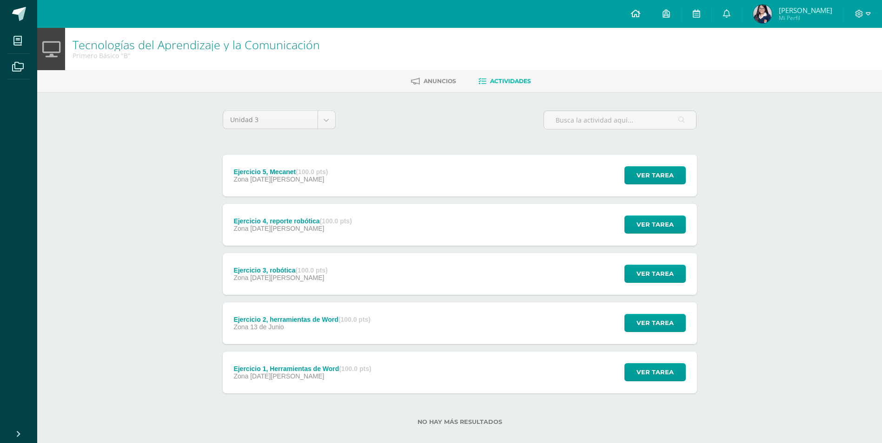
click at [636, 16] on icon at bounding box center [635, 13] width 9 height 8
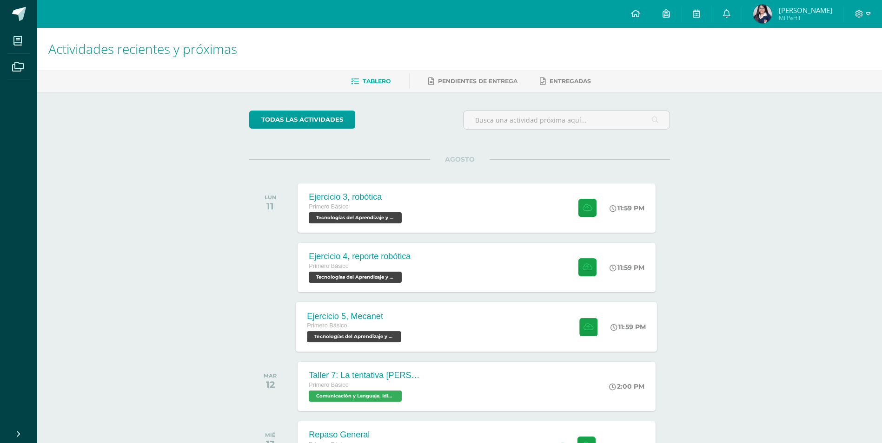
scroll to position [46, 0]
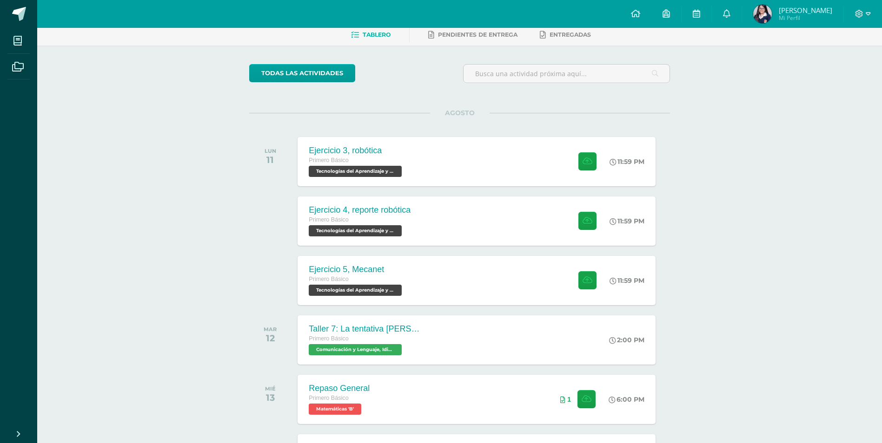
click at [792, 15] on span "Mi Perfil" at bounding box center [804, 18] width 53 height 8
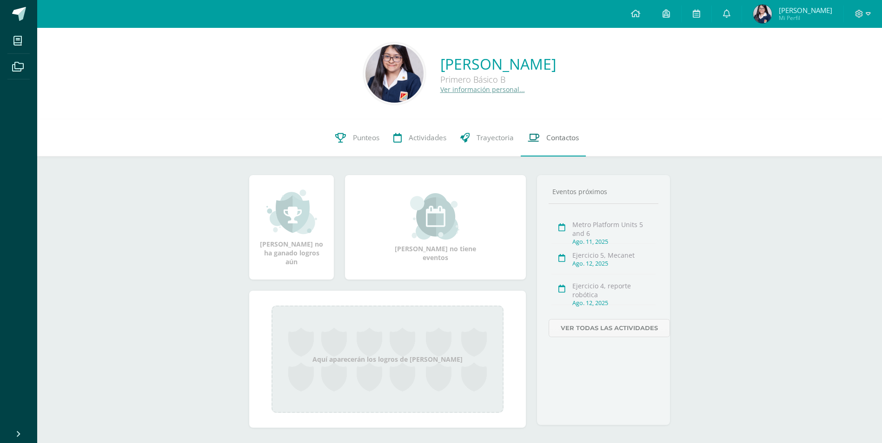
click at [547, 138] on span "Contactos" at bounding box center [562, 138] width 33 height 10
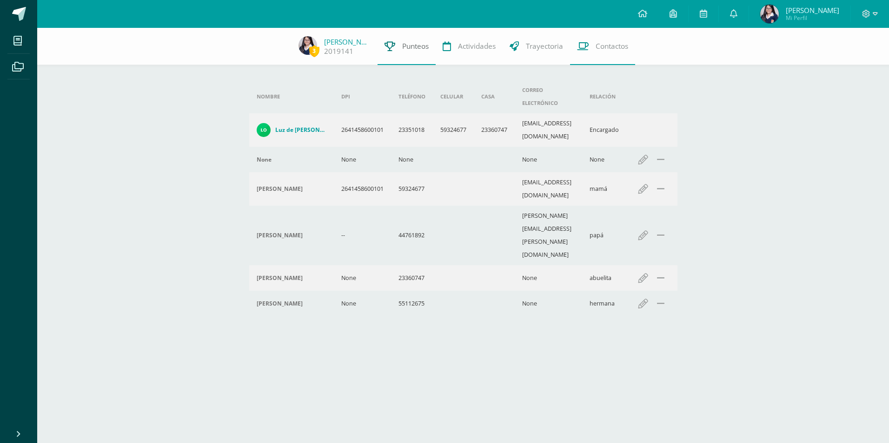
click at [403, 52] on link "Punteos" at bounding box center [406, 46] width 58 height 37
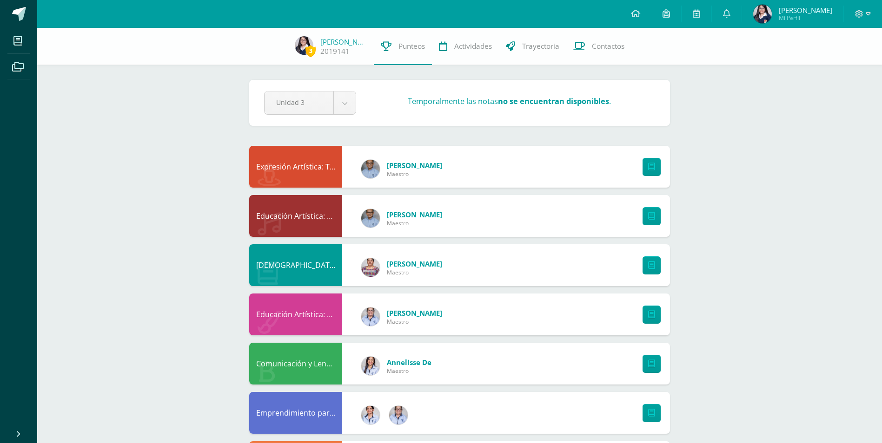
click at [784, 14] on span "Mi Perfil" at bounding box center [804, 18] width 53 height 8
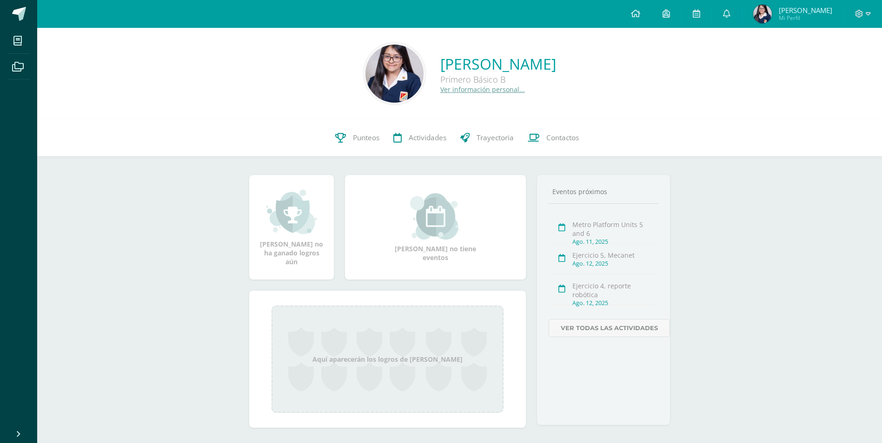
click at [440, 89] on link "Ver información personal..." at bounding box center [482, 89] width 85 height 9
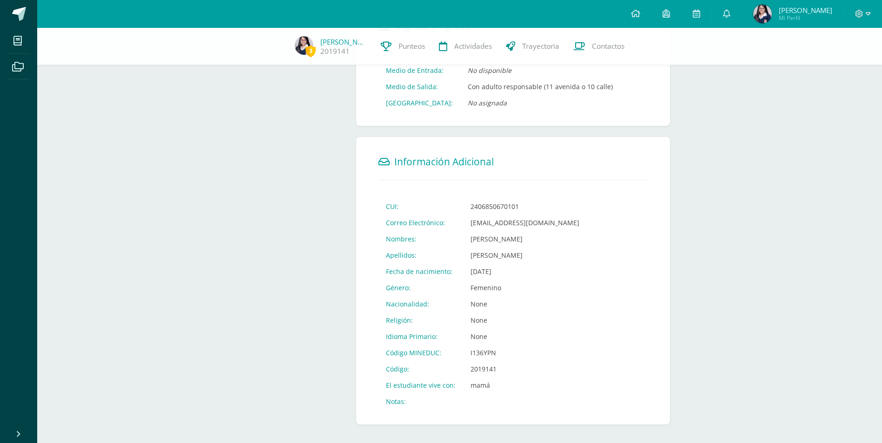
scroll to position [226, 0]
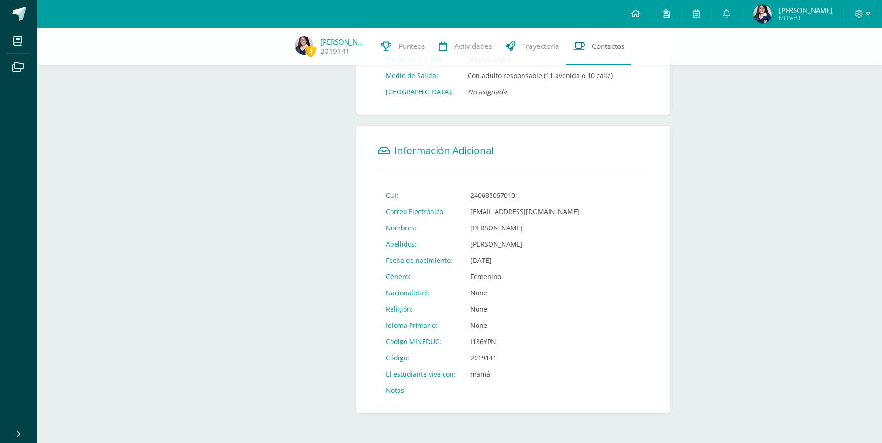
click at [589, 52] on link "Contactos" at bounding box center [598, 46] width 65 height 37
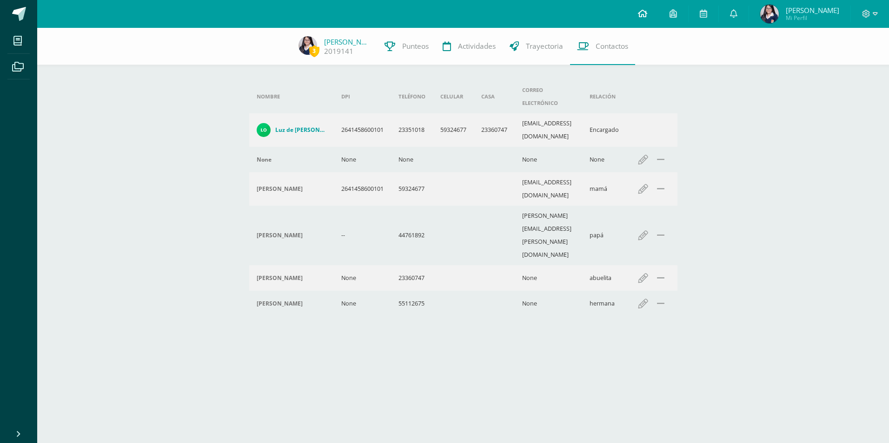
click at [652, 19] on link at bounding box center [643, 14] width 32 height 28
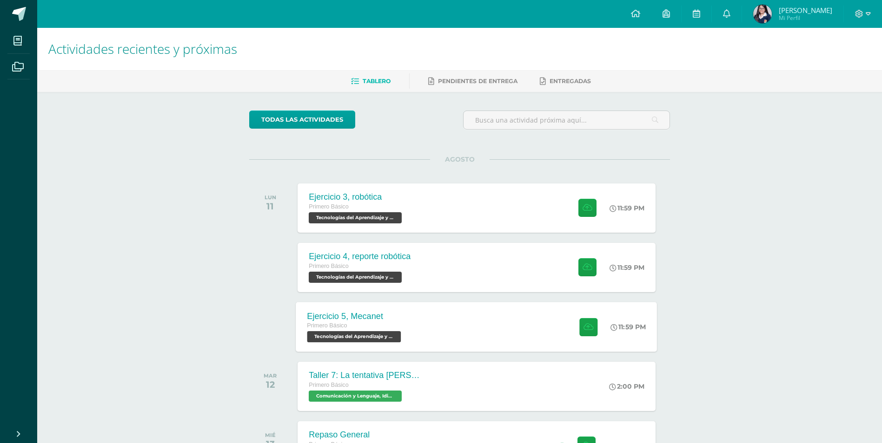
click at [403, 311] on div "Ejercicio 5, Mecanet Primero Básico Tecnologías del Aprendizaje y la Comunicaci…" at bounding box center [355, 327] width 119 height 50
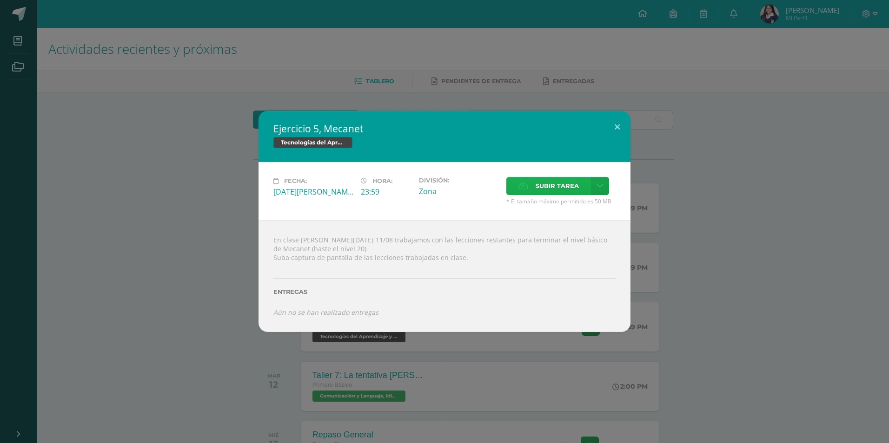
click at [525, 178] on label "Subir tarea" at bounding box center [548, 186] width 85 height 18
click at [0, 0] on input "Subir tarea" at bounding box center [0, 0] width 0 height 0
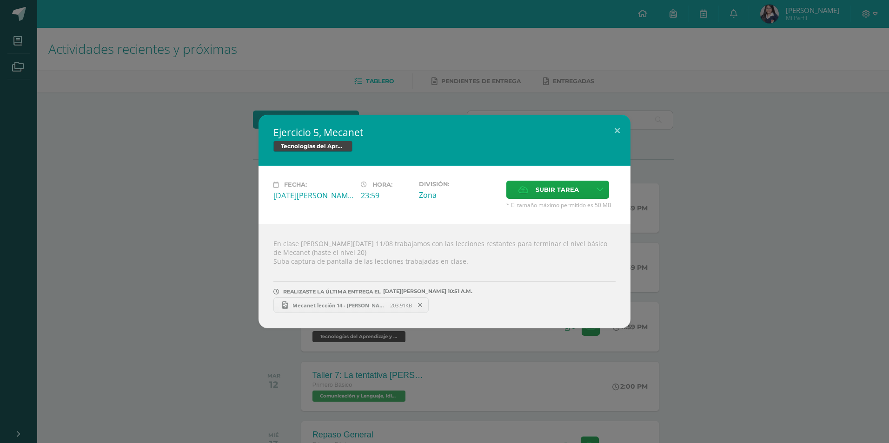
click at [355, 305] on span "Mecanet lección 14 - [PERSON_NAME].png" at bounding box center [339, 305] width 102 height 7
click at [490, 107] on div "Ejercicio 5, Mecanet Tecnologías del Aprendizaje y la Comunicación Fecha: [DATE…" at bounding box center [444, 221] width 889 height 443
